Goal: Navigation & Orientation: Find specific page/section

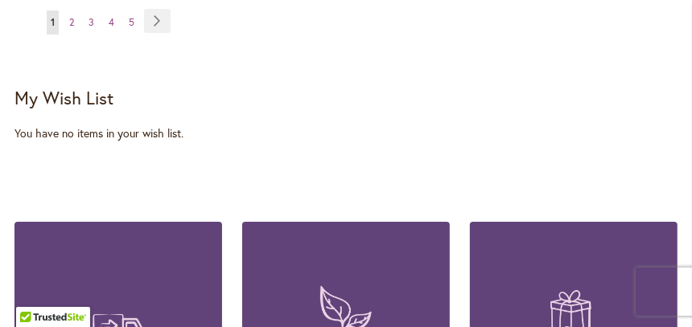
scroll to position [2735, 0]
